Goal: Transaction & Acquisition: Subscribe to service/newsletter

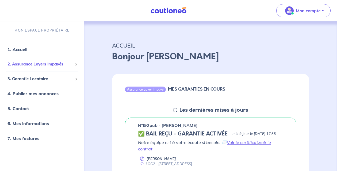
click at [43, 66] on span "2. Assurance Loyers Impayés" at bounding box center [39, 64] width 65 height 6
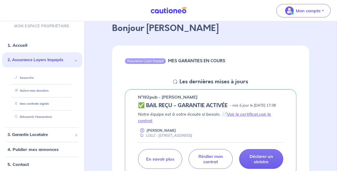
scroll to position [29, 0]
click at [38, 92] on link "Suivre mes dossiers" at bounding box center [31, 91] width 36 height 4
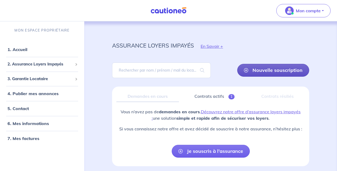
click at [294, 67] on link "Nouvelle souscription" at bounding box center [273, 70] width 72 height 13
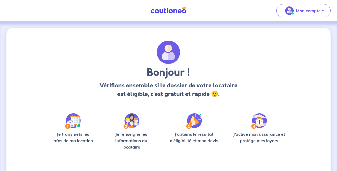
scroll to position [44, 0]
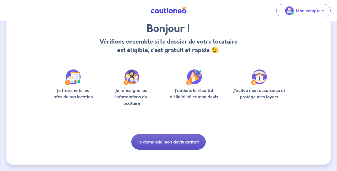
click at [172, 143] on button "Je demande mon devis gratuit" at bounding box center [168, 142] width 74 height 16
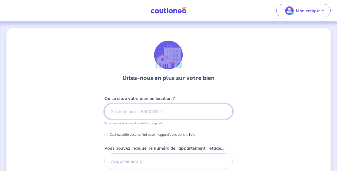
click at [135, 117] on input at bounding box center [168, 112] width 128 height 16
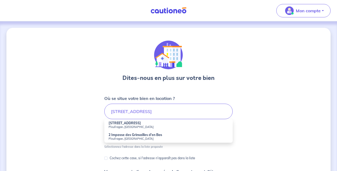
click at [138, 125] on strong "[STREET_ADDRESS]" at bounding box center [125, 123] width 32 height 4
type input "[STREET_ADDRESS]"
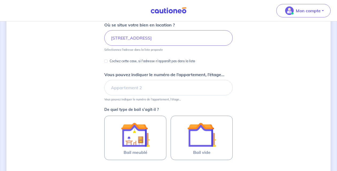
scroll to position [75, 0]
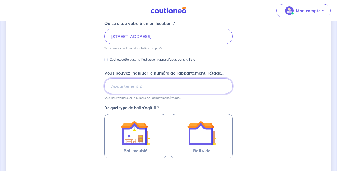
click at [139, 86] on input "Vous pouvez indiquer le numéro de l’appartement, l’étage..." at bounding box center [168, 86] width 128 height 16
type input "LOG1"
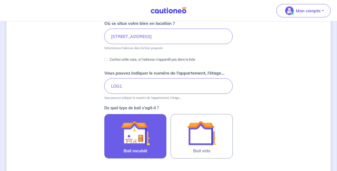
click at [142, 141] on img at bounding box center [135, 133] width 29 height 29
click at [0, 0] on input "Bail meublé" at bounding box center [0, 0] width 0 height 0
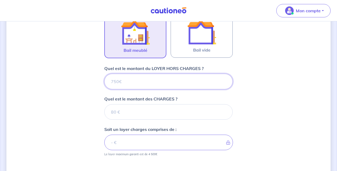
scroll to position [178, 0]
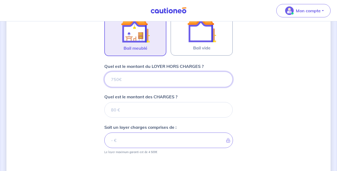
type input "5"
type input "570"
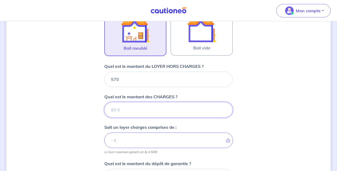
click at [153, 105] on input "Quel est le montant des CHARGES ?" at bounding box center [168, 110] width 128 height 16
type input "130"
type input "700"
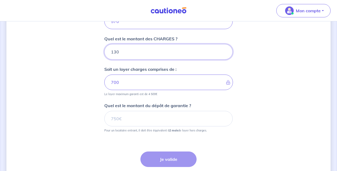
scroll to position [237, 0]
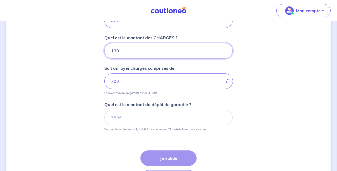
type input "130"
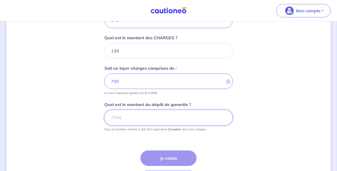
click at [152, 113] on input "Quel est le montant du dépôt de garantie ?" at bounding box center [168, 118] width 128 height 16
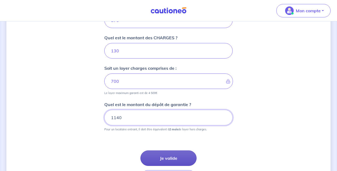
type input "1140"
click at [179, 157] on button "Je valide" at bounding box center [168, 159] width 56 height 16
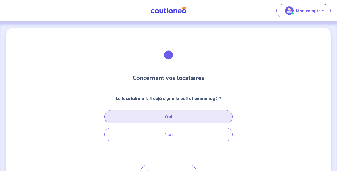
scroll to position [30, 0]
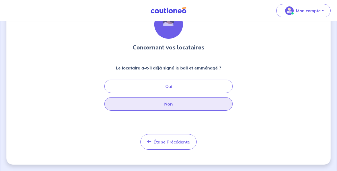
click at [178, 109] on button "Non" at bounding box center [168, 103] width 128 height 13
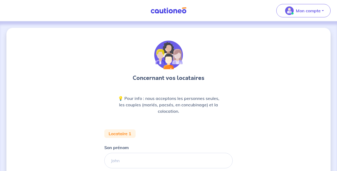
scroll to position [79, 0]
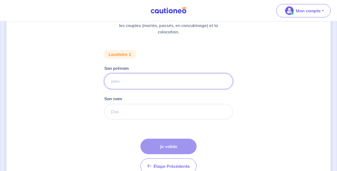
click at [142, 78] on input "Son prénom" at bounding box center [168, 82] width 128 height 16
type input "[PERSON_NAME]"
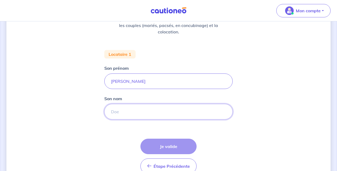
click at [150, 109] on input "Son nom" at bounding box center [168, 112] width 128 height 16
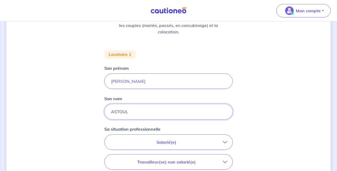
scroll to position [132, 0]
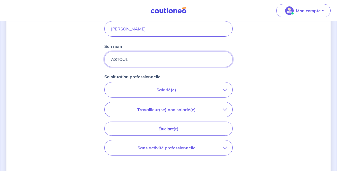
type input "ASTOUL"
click at [179, 89] on p "Salarié(e)" at bounding box center [166, 90] width 113 height 6
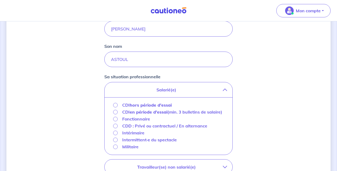
click at [135, 122] on p "Fonctionnaire" at bounding box center [136, 119] width 28 height 6
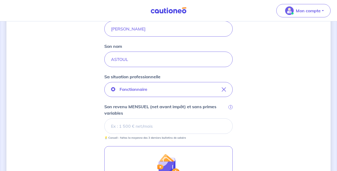
click at [158, 125] on input "Son revenu MENSUEL (net avant impôt) et sans primes variables i" at bounding box center [168, 126] width 128 height 16
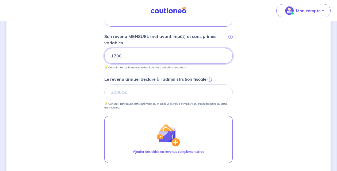
scroll to position [204, 0]
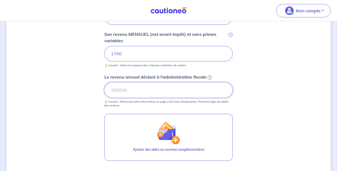
click at [165, 91] on input "Le revenu annuel déclaré à l'administration fiscale i" at bounding box center [168, 90] width 128 height 16
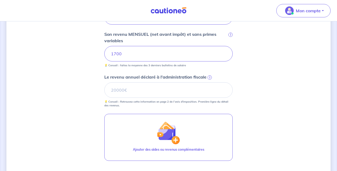
click at [209, 78] on span "i" at bounding box center [209, 77] width 4 height 4
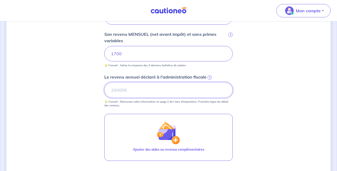
click at [209, 82] on input "Le revenu annuel déclaré à l'administration fiscale i" at bounding box center [168, 90] width 128 height 16
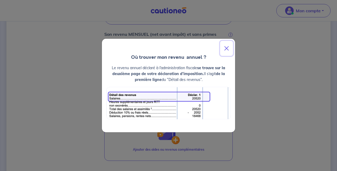
click at [227, 48] on button "Close" at bounding box center [226, 48] width 13 height 15
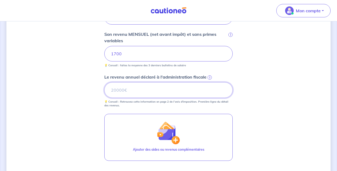
click at [170, 86] on input "Le revenu annuel déclaré à l'administration fiscale i" at bounding box center [168, 90] width 128 height 16
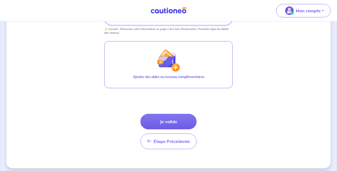
scroll to position [281, 0]
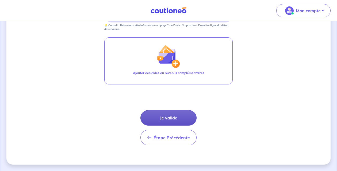
type input "22800"
click at [175, 117] on button "Je valide" at bounding box center [168, 118] width 56 height 16
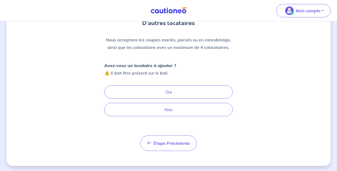
scroll to position [56, 0]
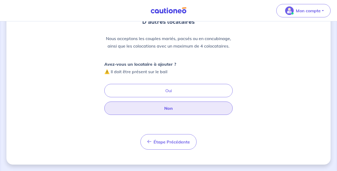
click at [173, 112] on button "Non" at bounding box center [168, 108] width 128 height 13
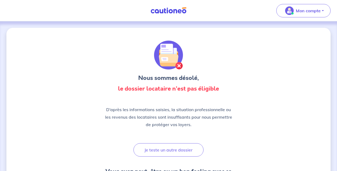
click at [163, 10] on img at bounding box center [168, 10] width 40 height 7
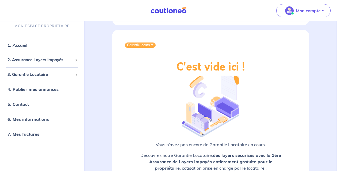
scroll to position [648, 0]
